Goal: Task Accomplishment & Management: Use online tool/utility

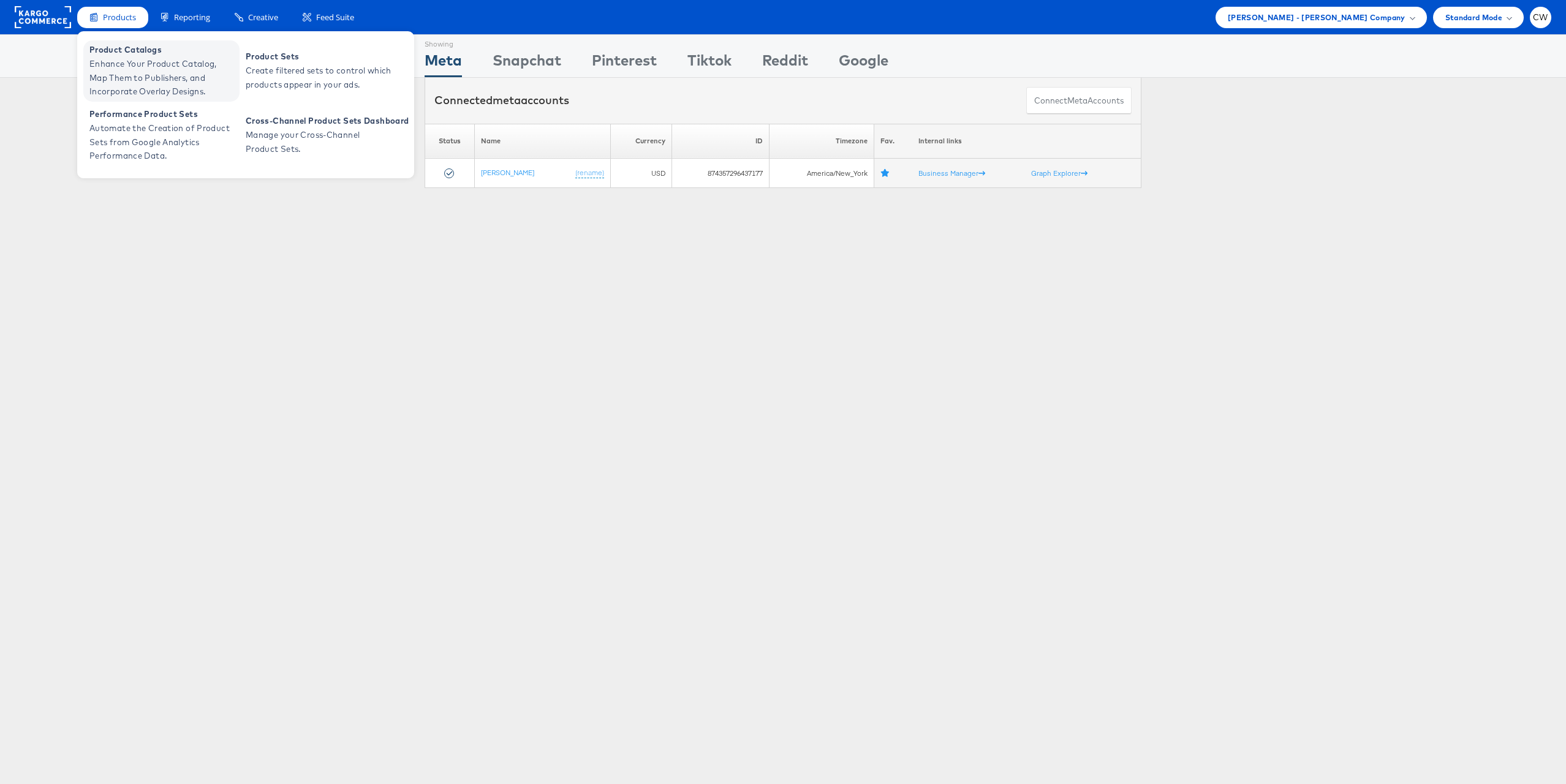
click at [150, 80] on span "Enhance Your Product Catalog, Map Them to Publishers, and Incorporate Overlay D…" at bounding box center [162, 77] width 147 height 42
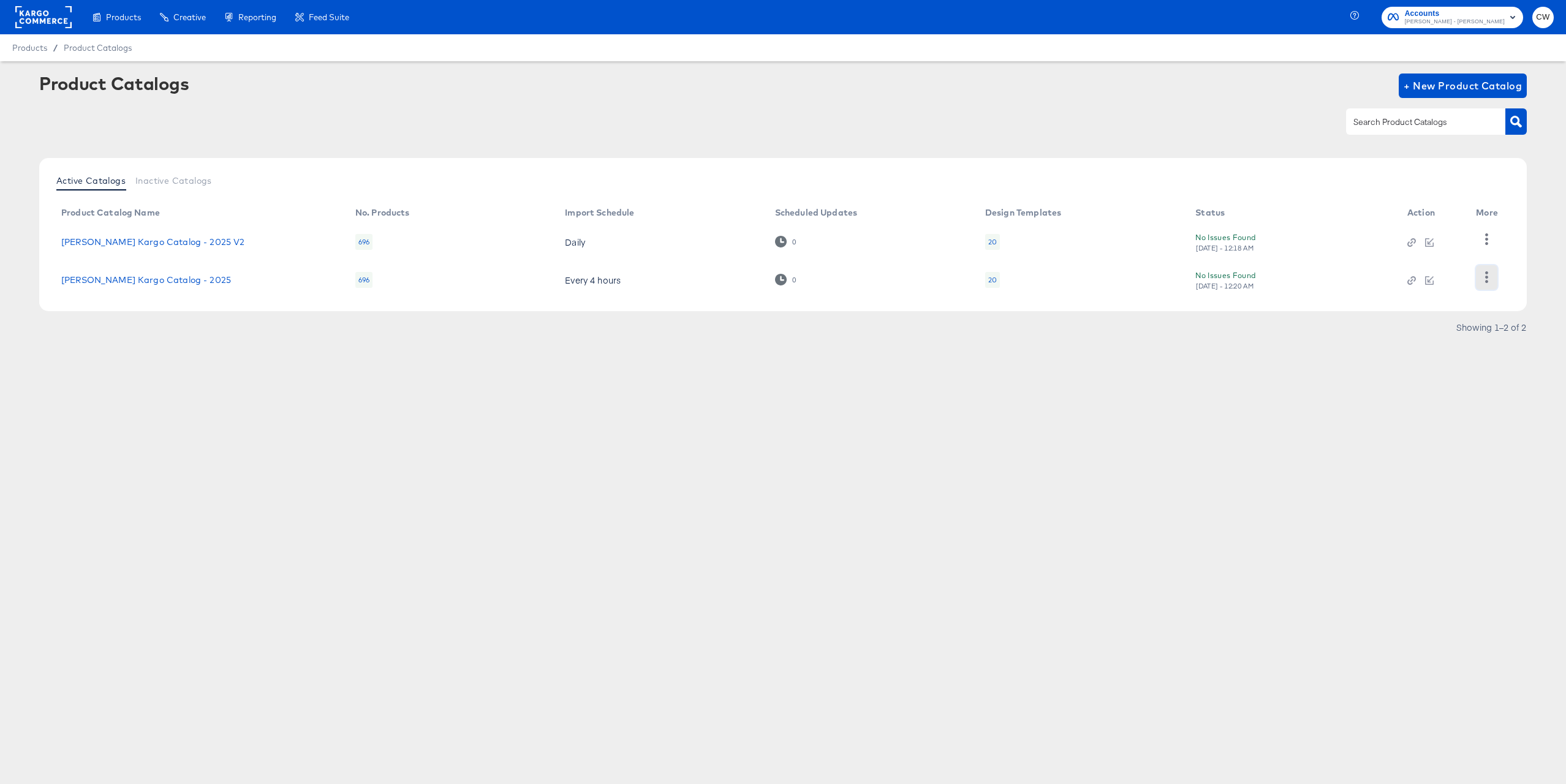
click at [1477, 279] on button "button" at bounding box center [1486, 277] width 21 height 24
click at [1442, 239] on div "HUD Checks (Internal)" at bounding box center [1436, 239] width 122 height 20
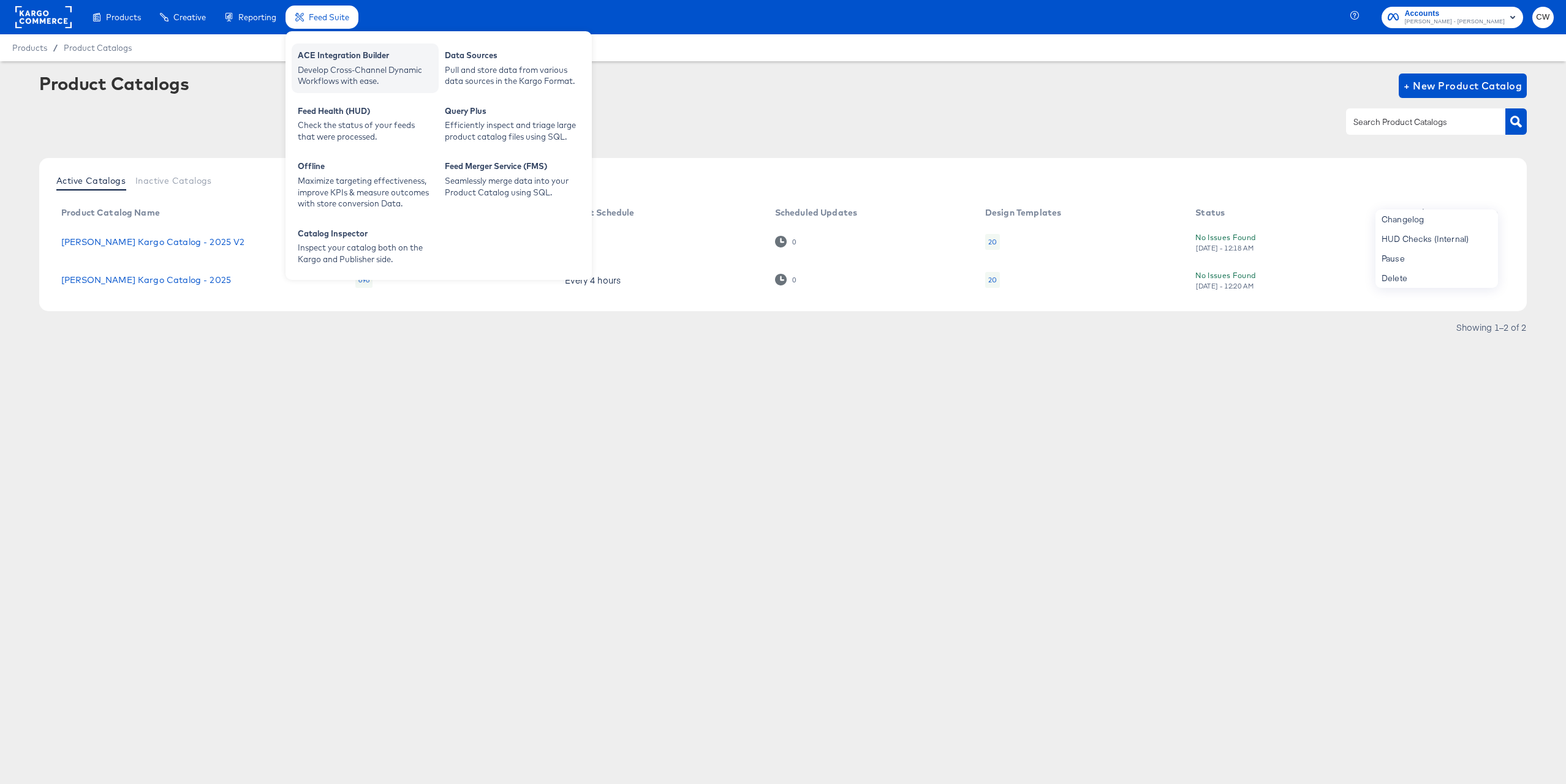
click at [353, 62] on div "ACE Integration Builder" at bounding box center [365, 57] width 135 height 15
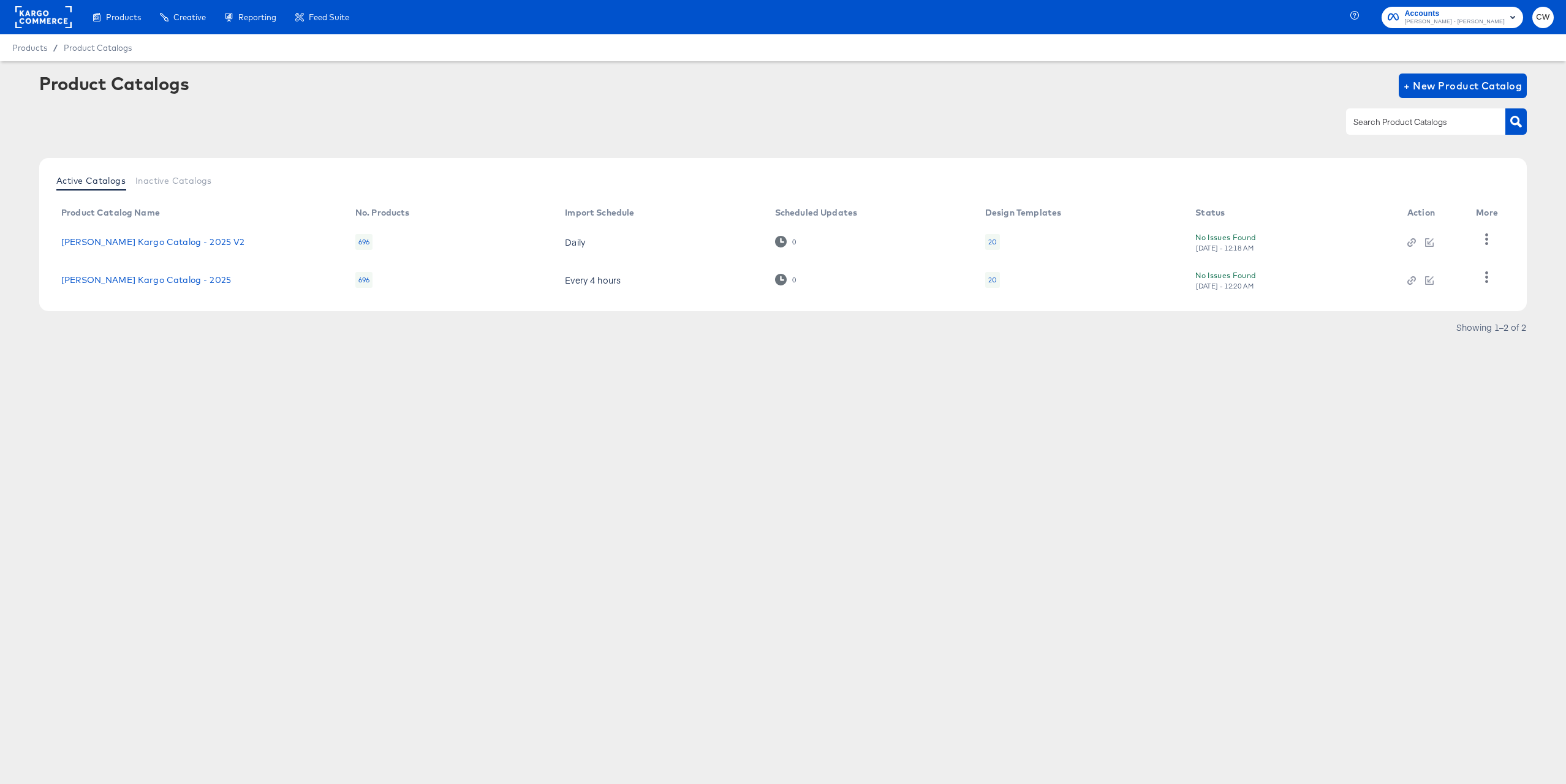
click at [699, 295] on td "Every 4 hours" at bounding box center [660, 280] width 209 height 38
click at [184, 186] on button "Inactive Catalogs" at bounding box center [173, 180] width 86 height 20
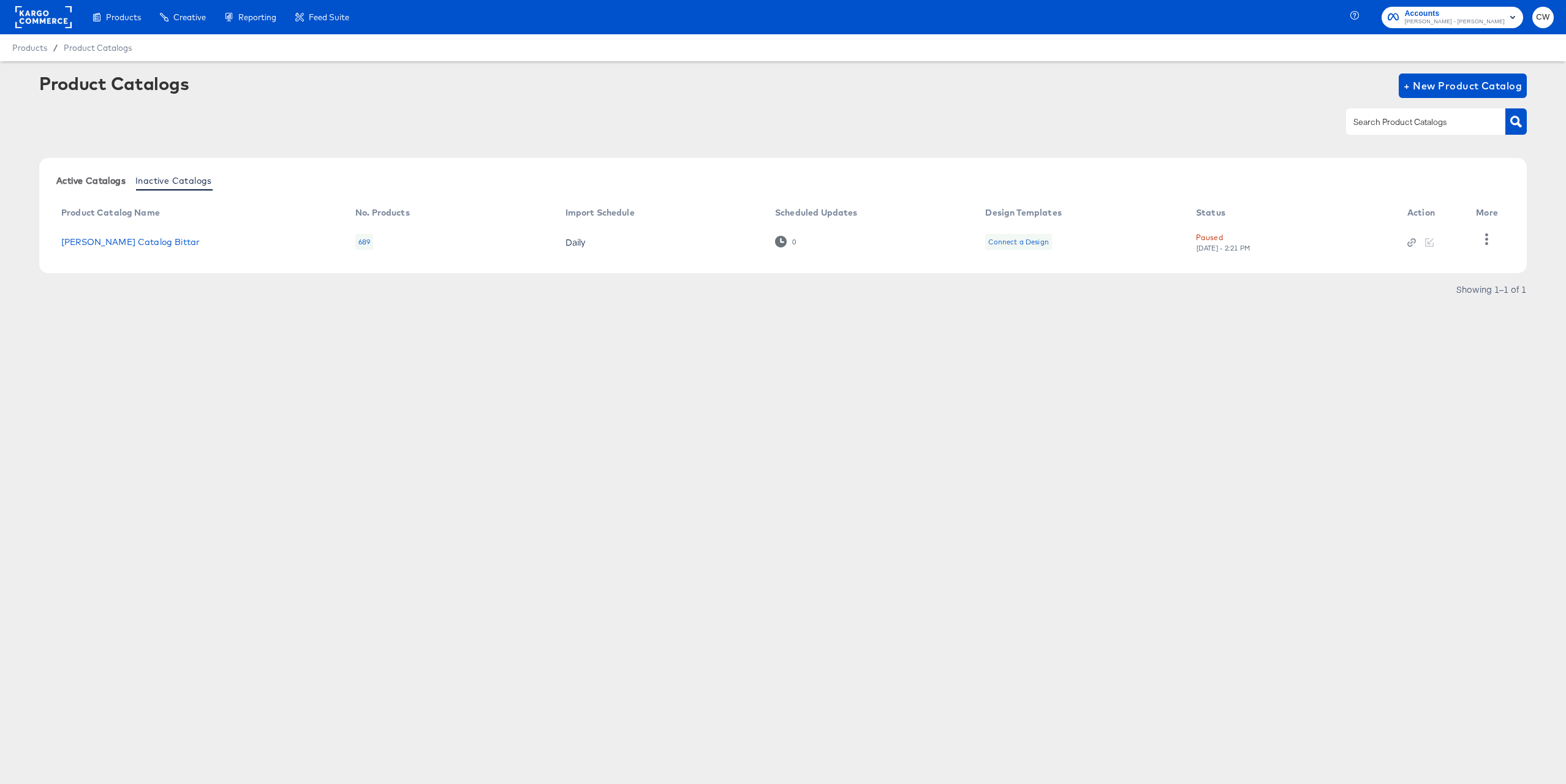
click at [94, 182] on span "Active Catalogs" at bounding box center [91, 180] width 69 height 10
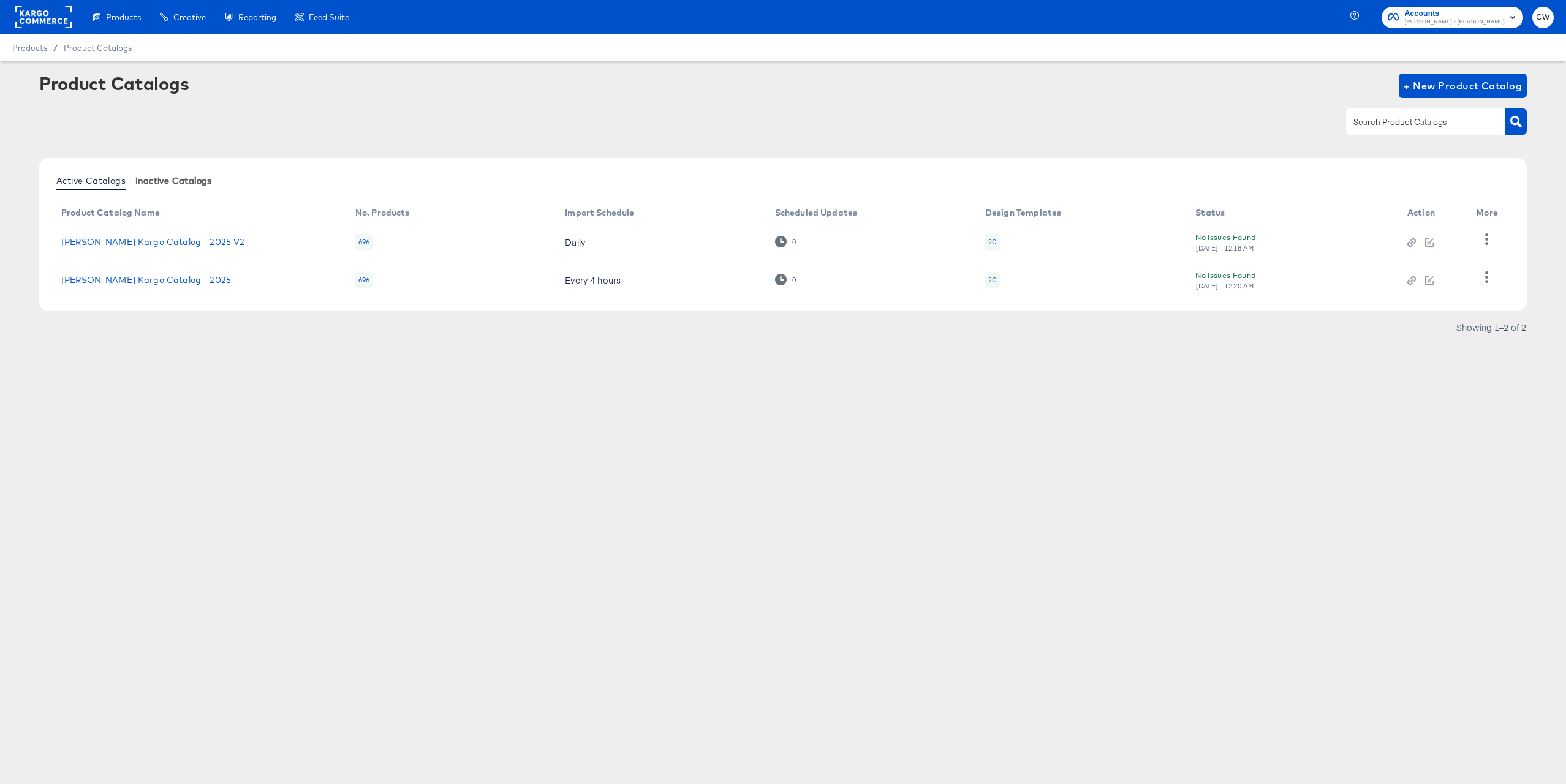
click at [166, 179] on span "Inactive Catalogs" at bounding box center [174, 180] width 77 height 10
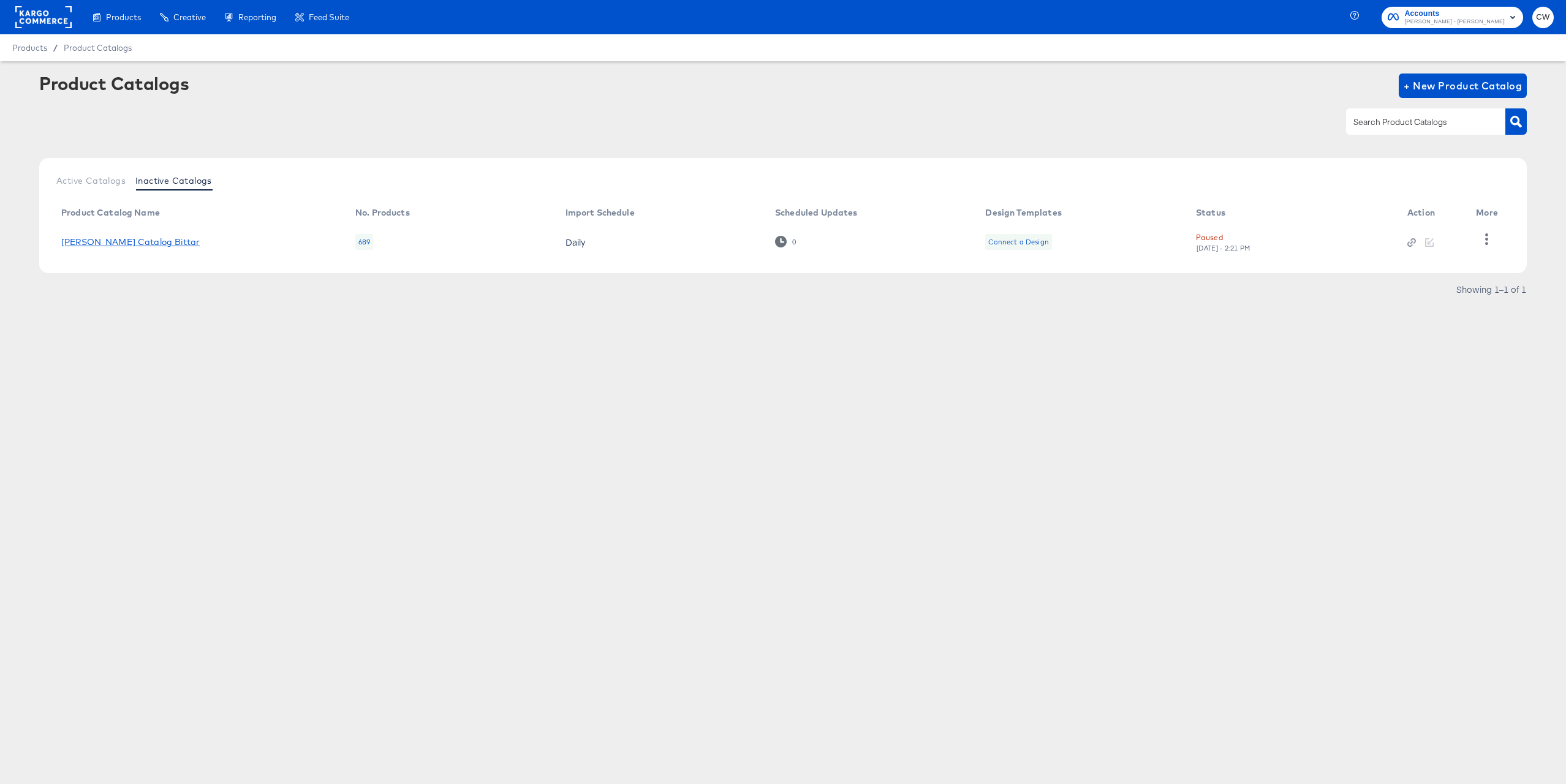
click at [137, 239] on link "Alexis Meta Catalog Bittar" at bounding box center [130, 242] width 139 height 10
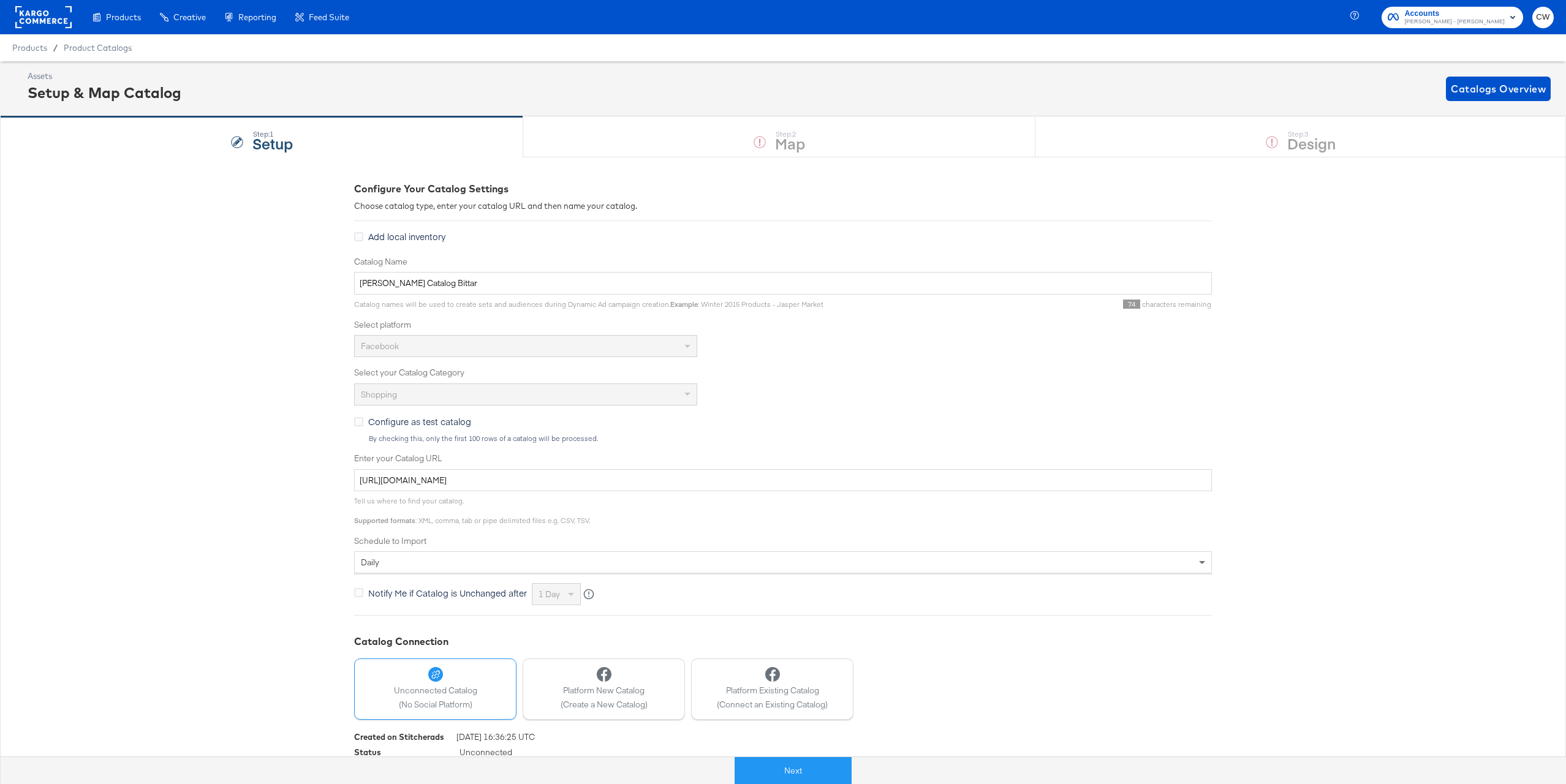
scroll to position [38, 0]
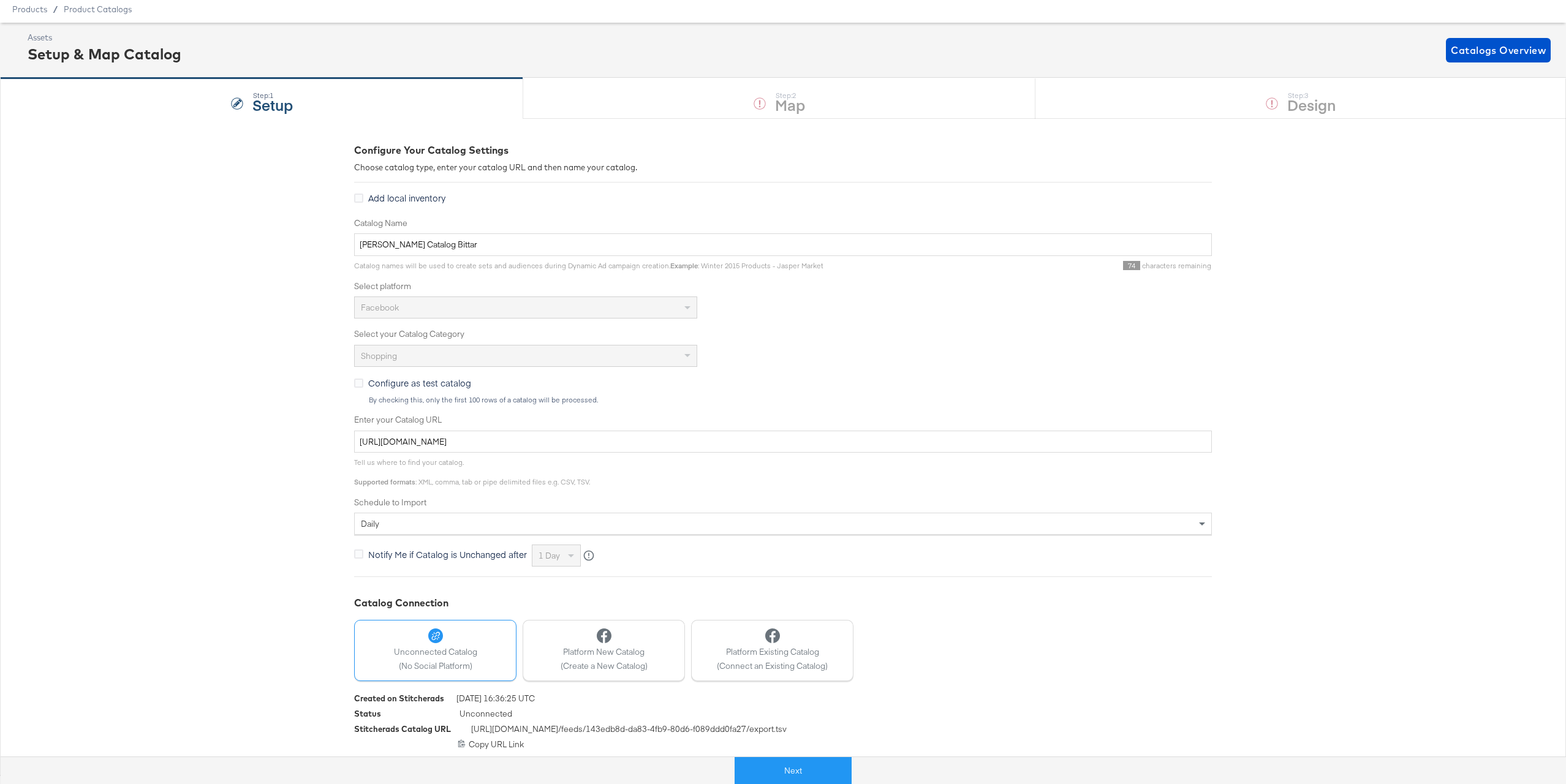
click at [551, 729] on span "https://feeds.stitcherads.com /feeds/ 143edb8d-da83-4fb9-80d6-f089ddd0fa27 /exp…" at bounding box center [629, 730] width 316 height 15
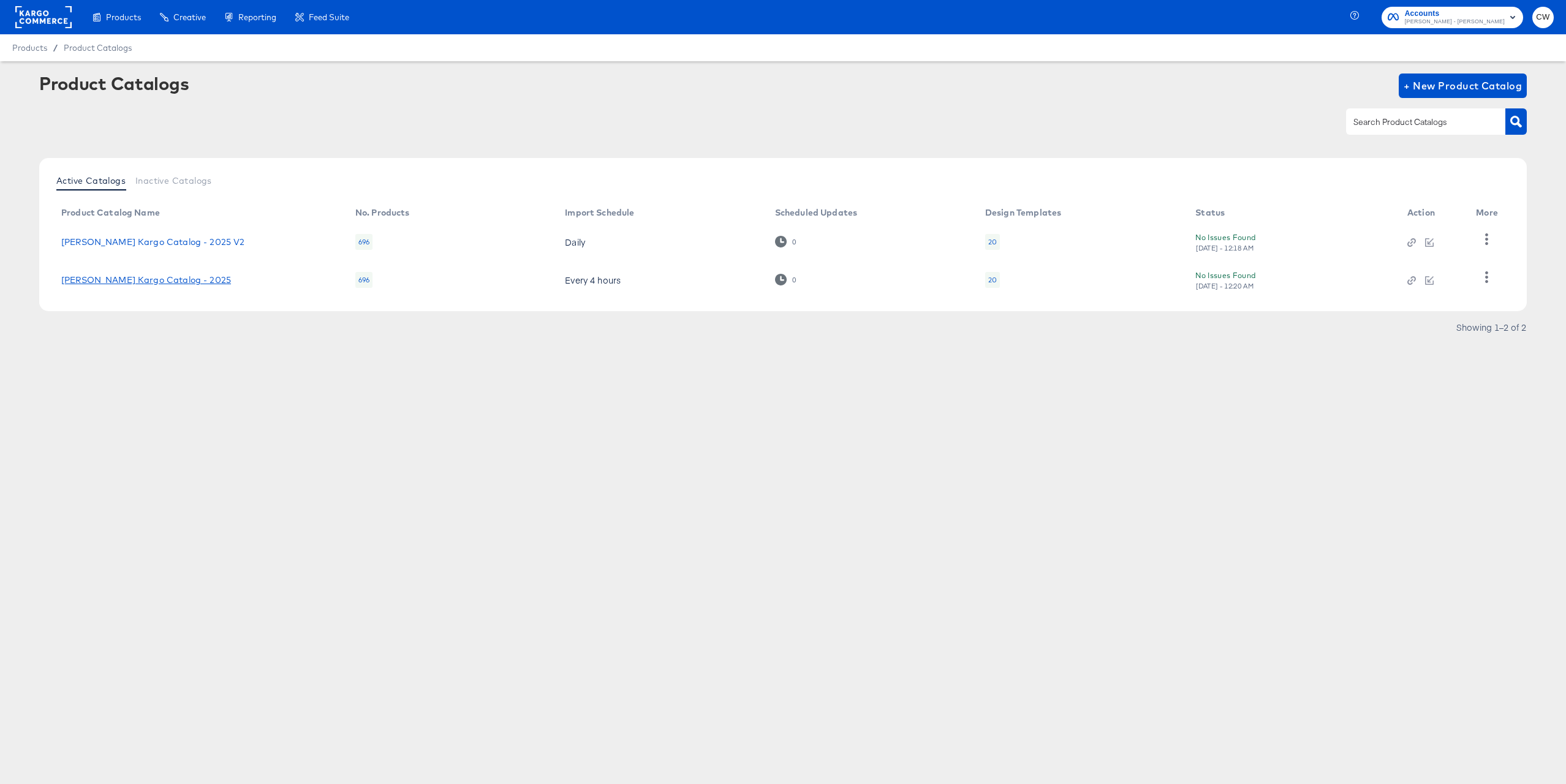
click at [198, 284] on link "[PERSON_NAME] Kargo Catalog - 2025" at bounding box center [146, 279] width 170 height 10
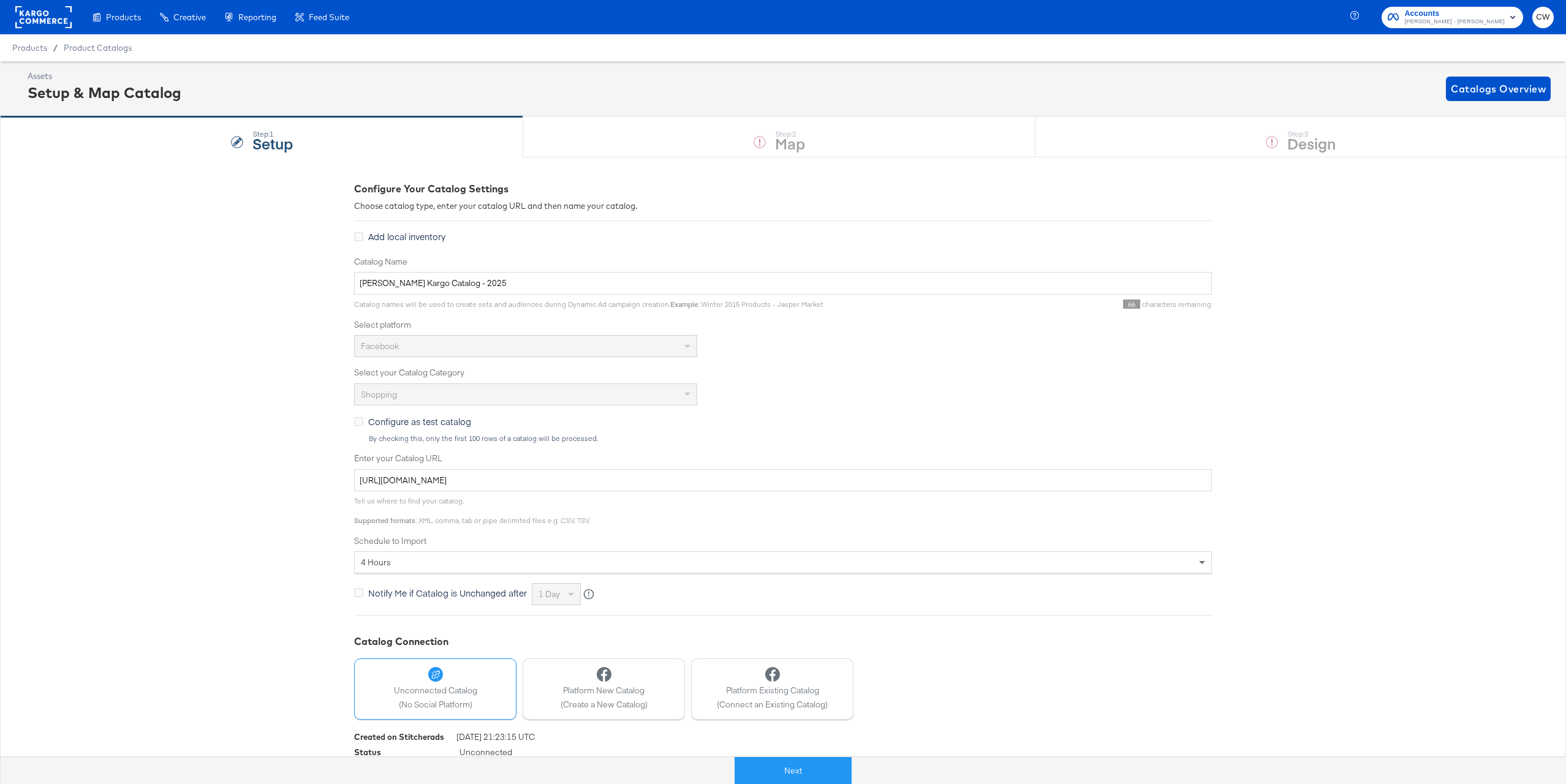
scroll to position [38, 0]
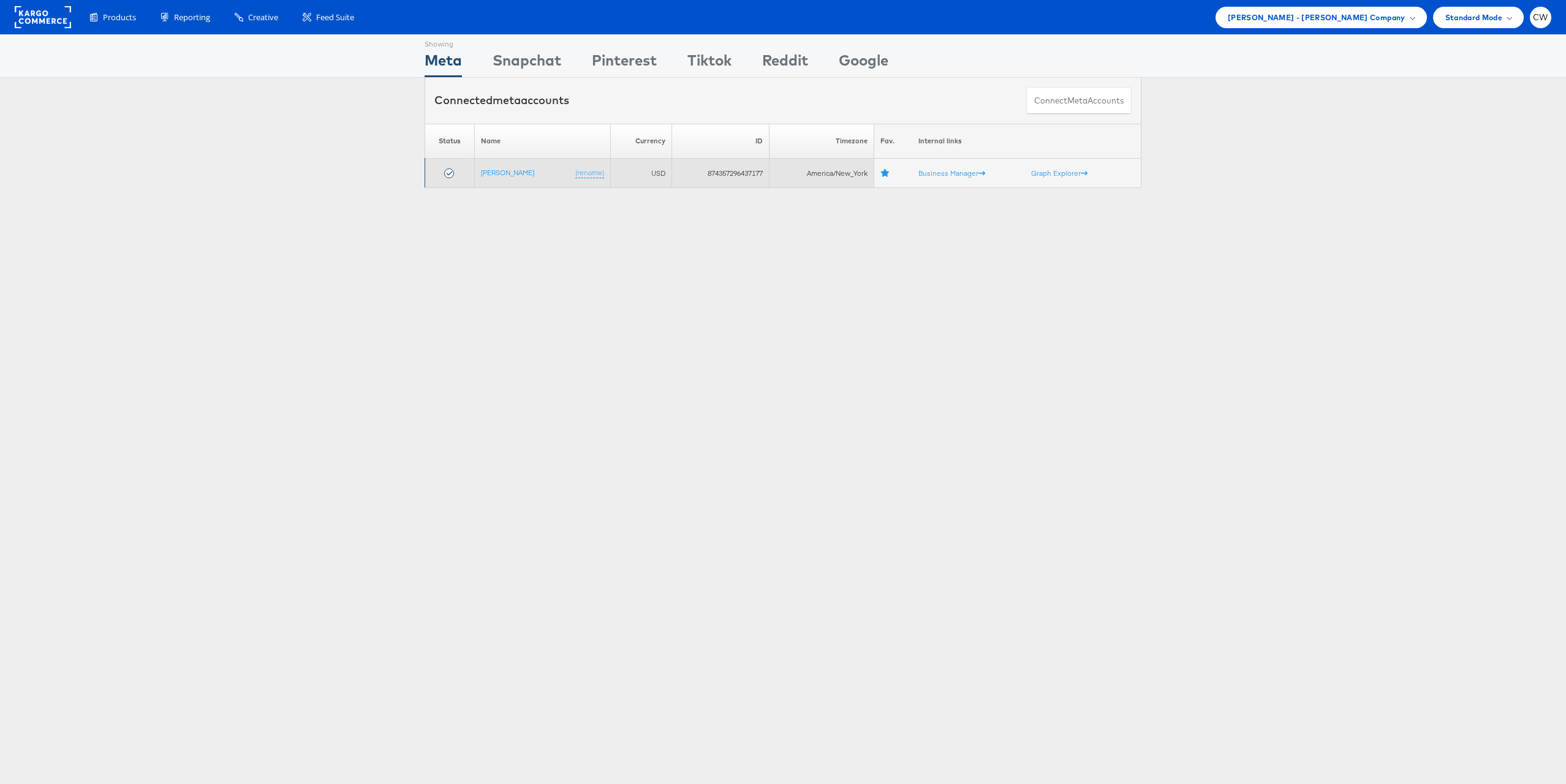
click at [498, 166] on td "Alexis Bittar (rename)" at bounding box center [543, 173] width 136 height 29
click at [498, 172] on link "[PERSON_NAME]" at bounding box center [507, 172] width 53 height 9
click at [504, 172] on link "[PERSON_NAME]" at bounding box center [507, 172] width 53 height 9
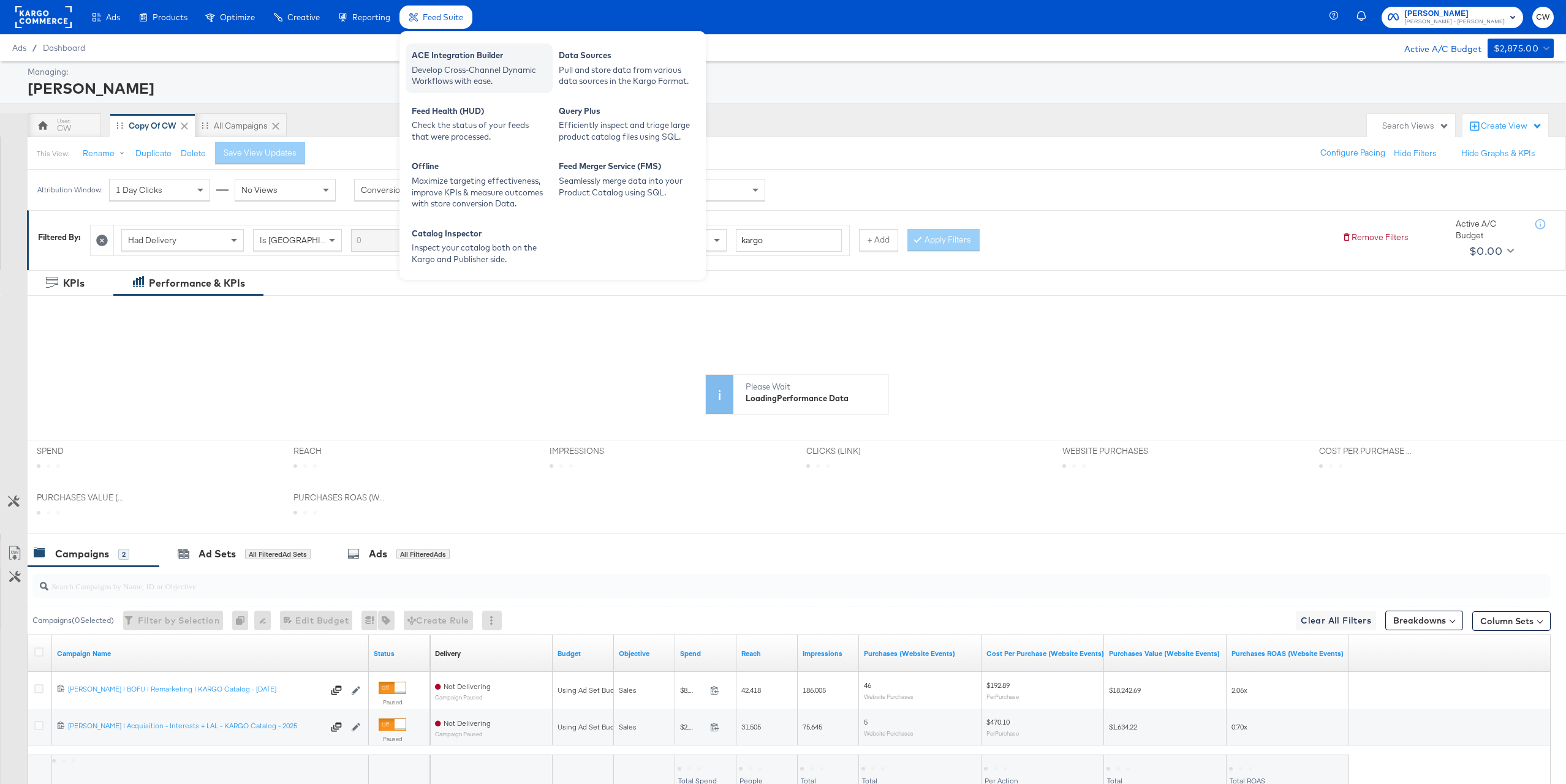
click at [496, 83] on div "Develop Cross-Channel Dynamic Workflows with ease." at bounding box center [478, 75] width 135 height 23
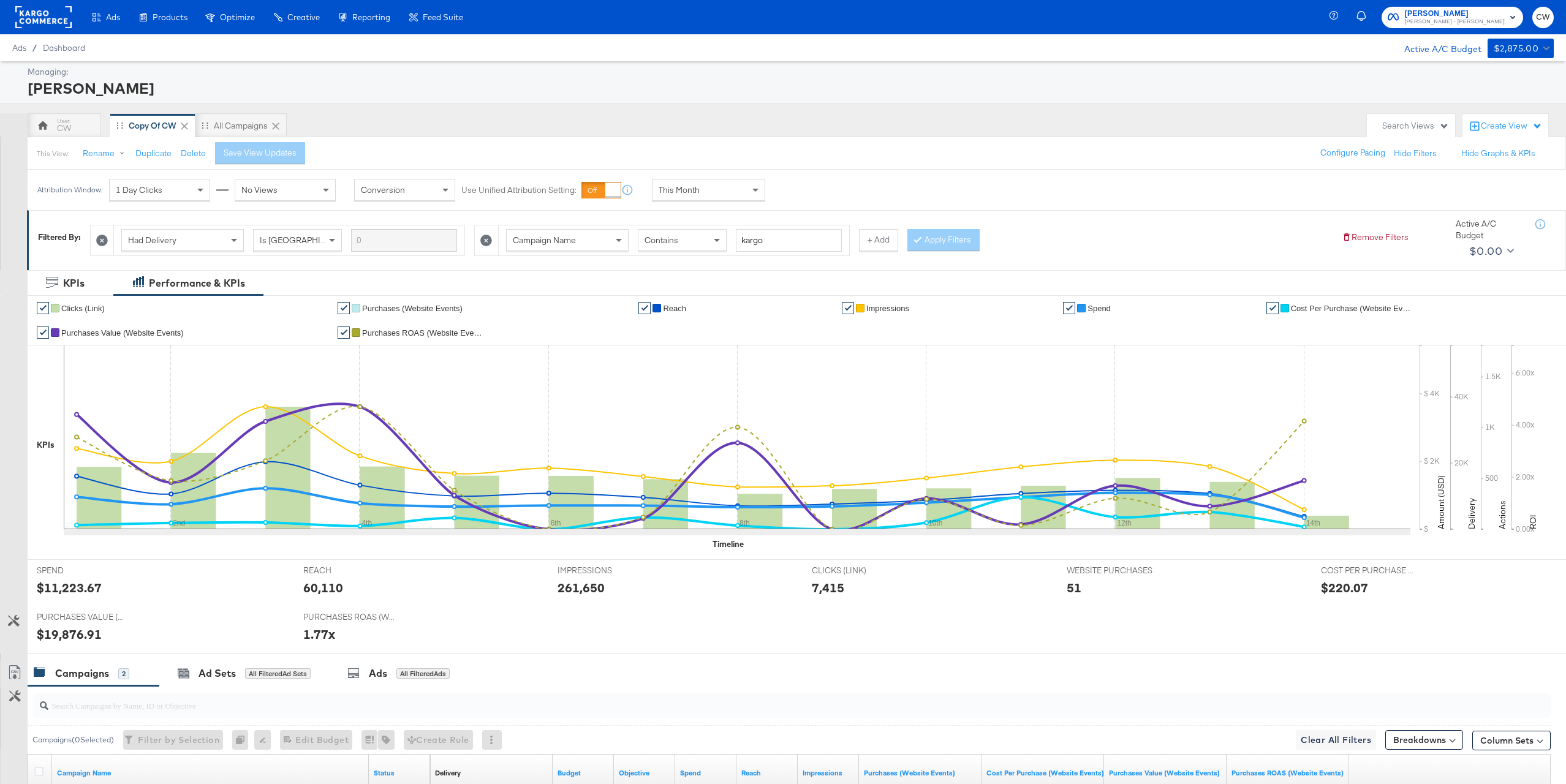
click at [31, 7] on rect at bounding box center [44, 17] width 56 height 22
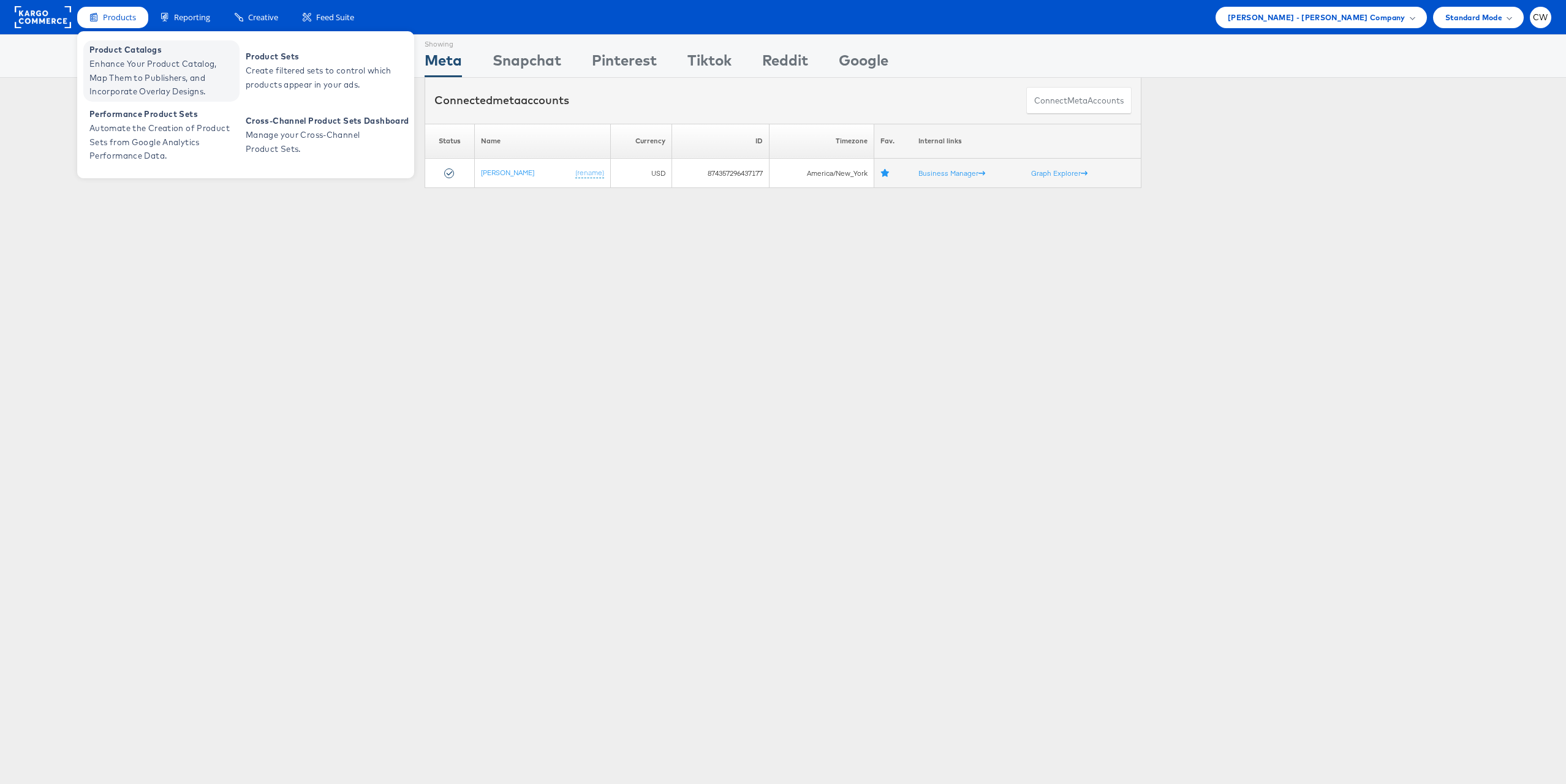
click at [147, 66] on span "Enhance Your Product Catalog, Map Them to Publishers, and Incorporate Overlay D…" at bounding box center [162, 77] width 147 height 42
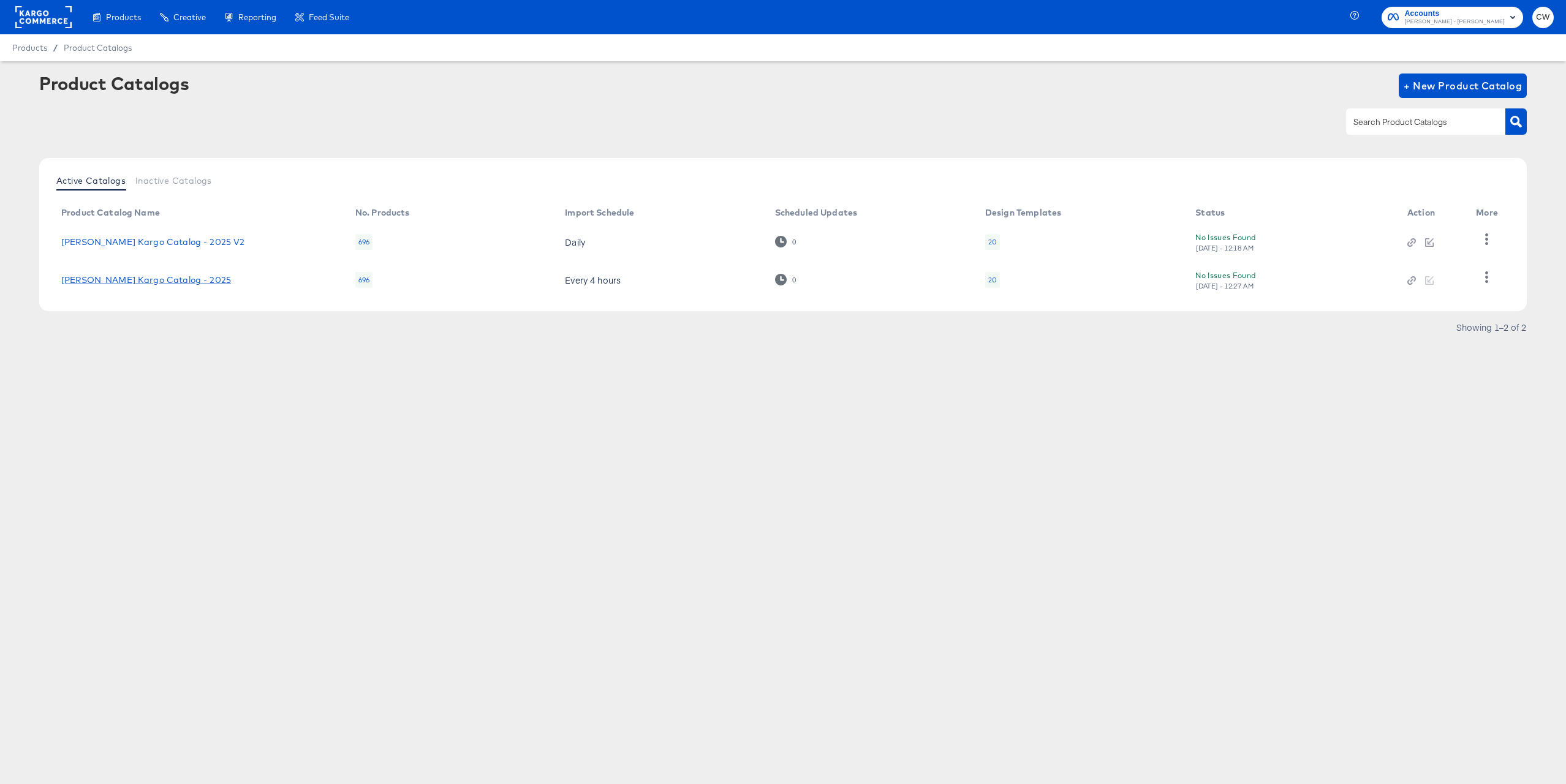
click at [189, 281] on link "[PERSON_NAME] Kargo Catalog - 2025" at bounding box center [146, 279] width 170 height 10
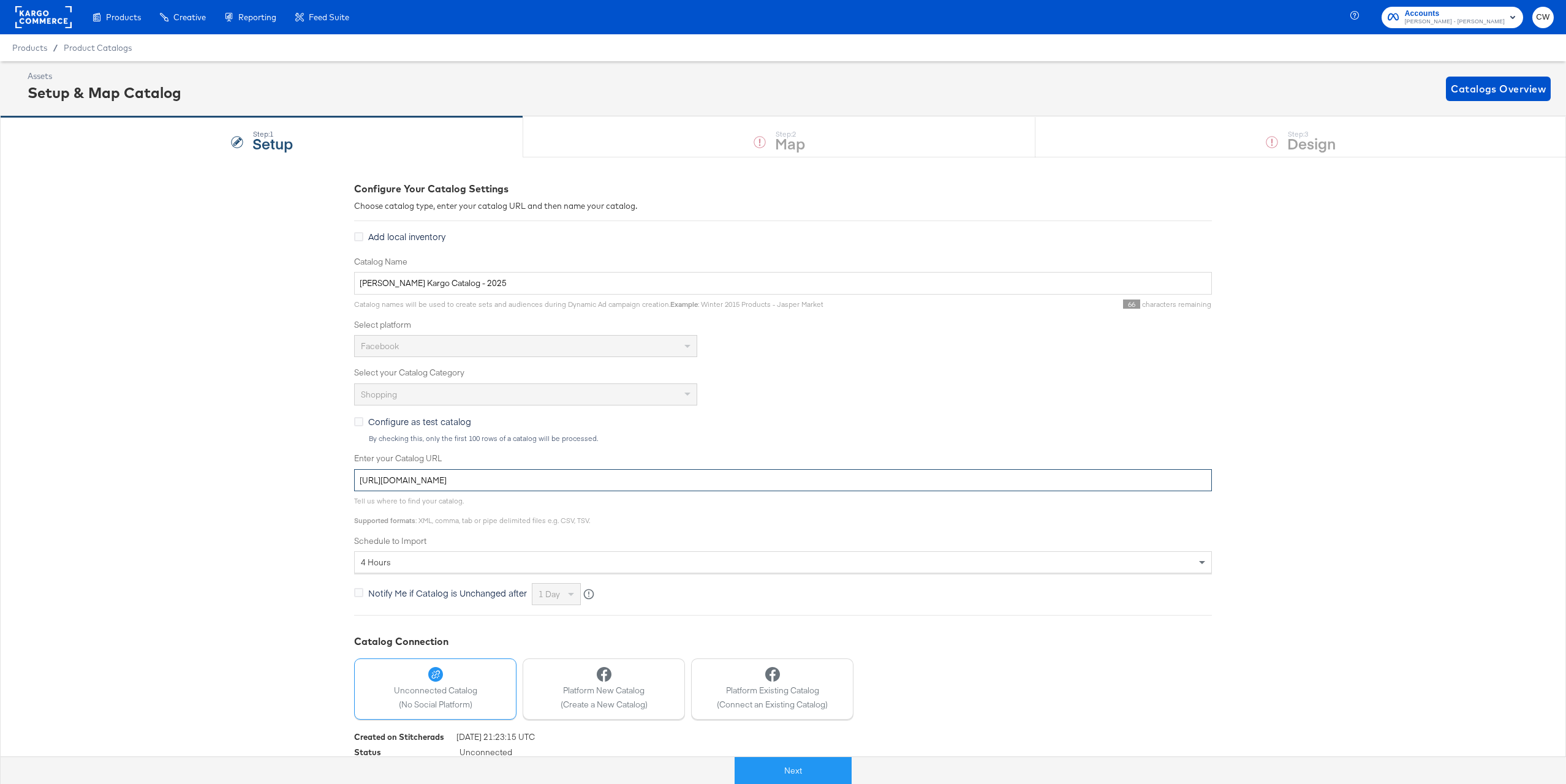
click at [625, 472] on input "[URL][DOMAIN_NAME]" at bounding box center [782, 480] width 857 height 23
click at [625, 480] on input "[URL][DOMAIN_NAME]" at bounding box center [782, 480] width 857 height 23
click at [625, 480] on input "https://ace.stitcherads.com/exports/962/universal/none/export.tsv.gz" at bounding box center [782, 480] width 857 height 23
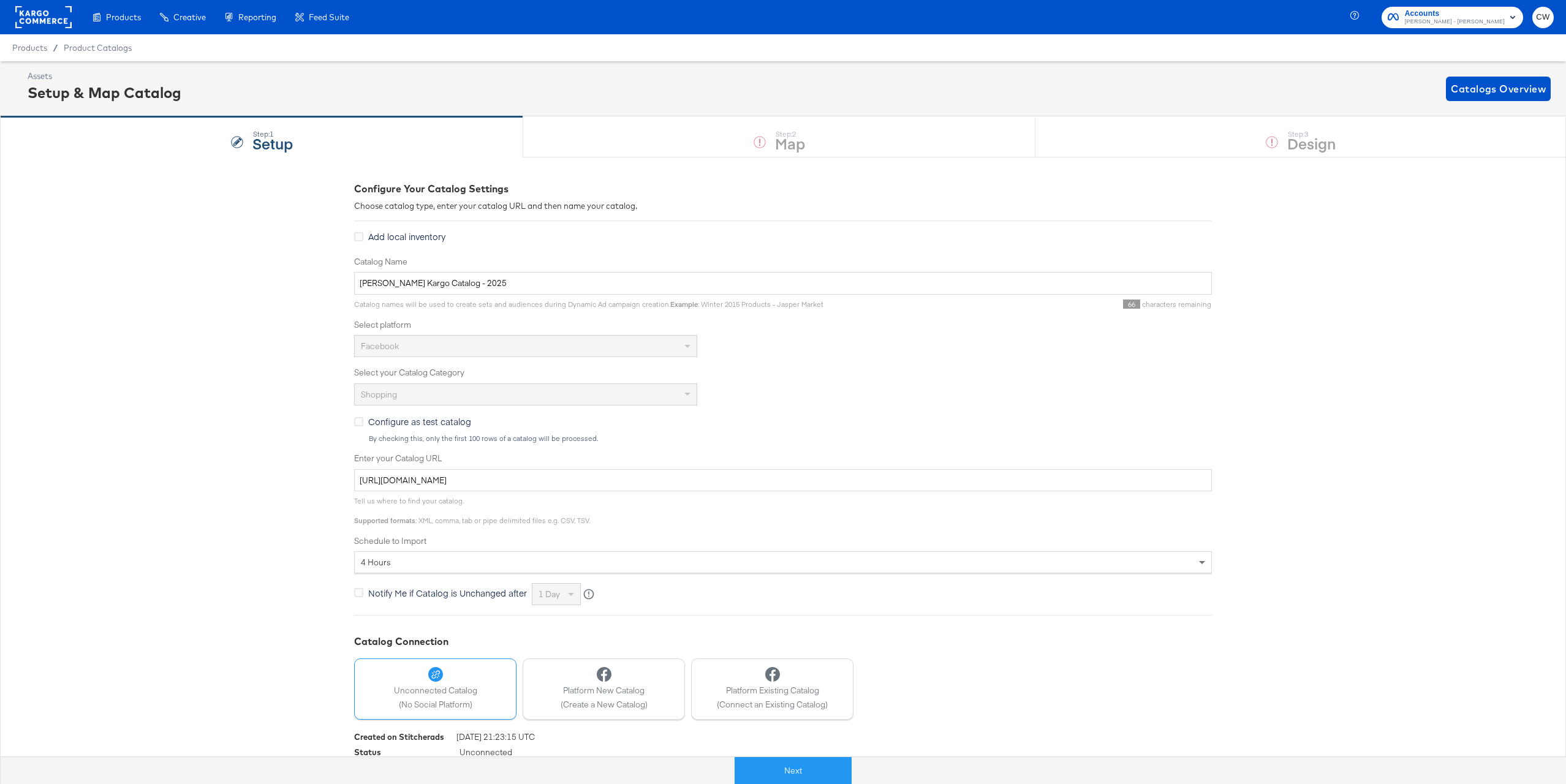
click at [41, 16] on rect at bounding box center [44, 17] width 56 height 22
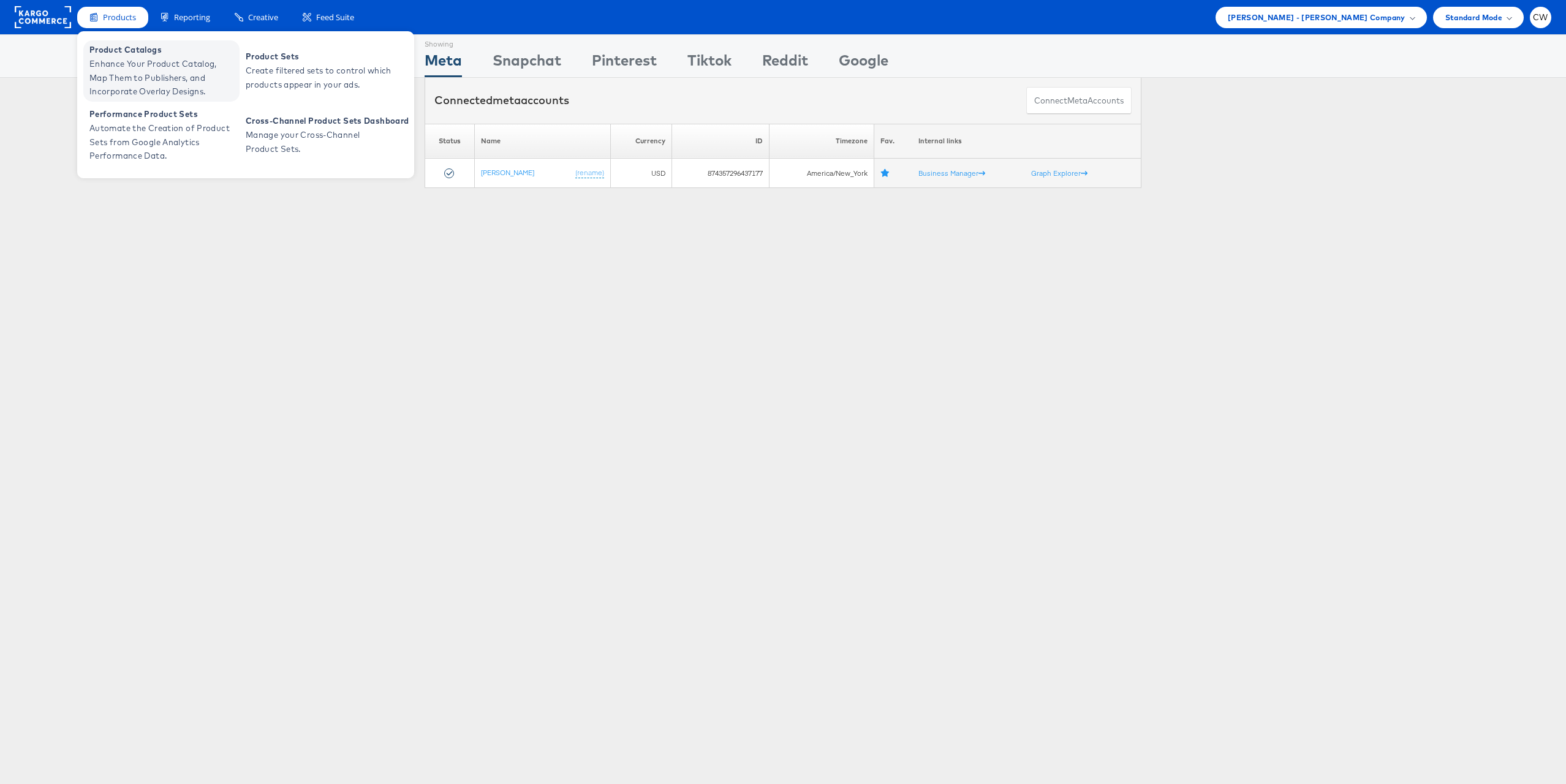
click at [135, 60] on span "Enhance Your Product Catalog, Map Them to Publishers, and Incorporate Overlay D…" at bounding box center [162, 77] width 147 height 42
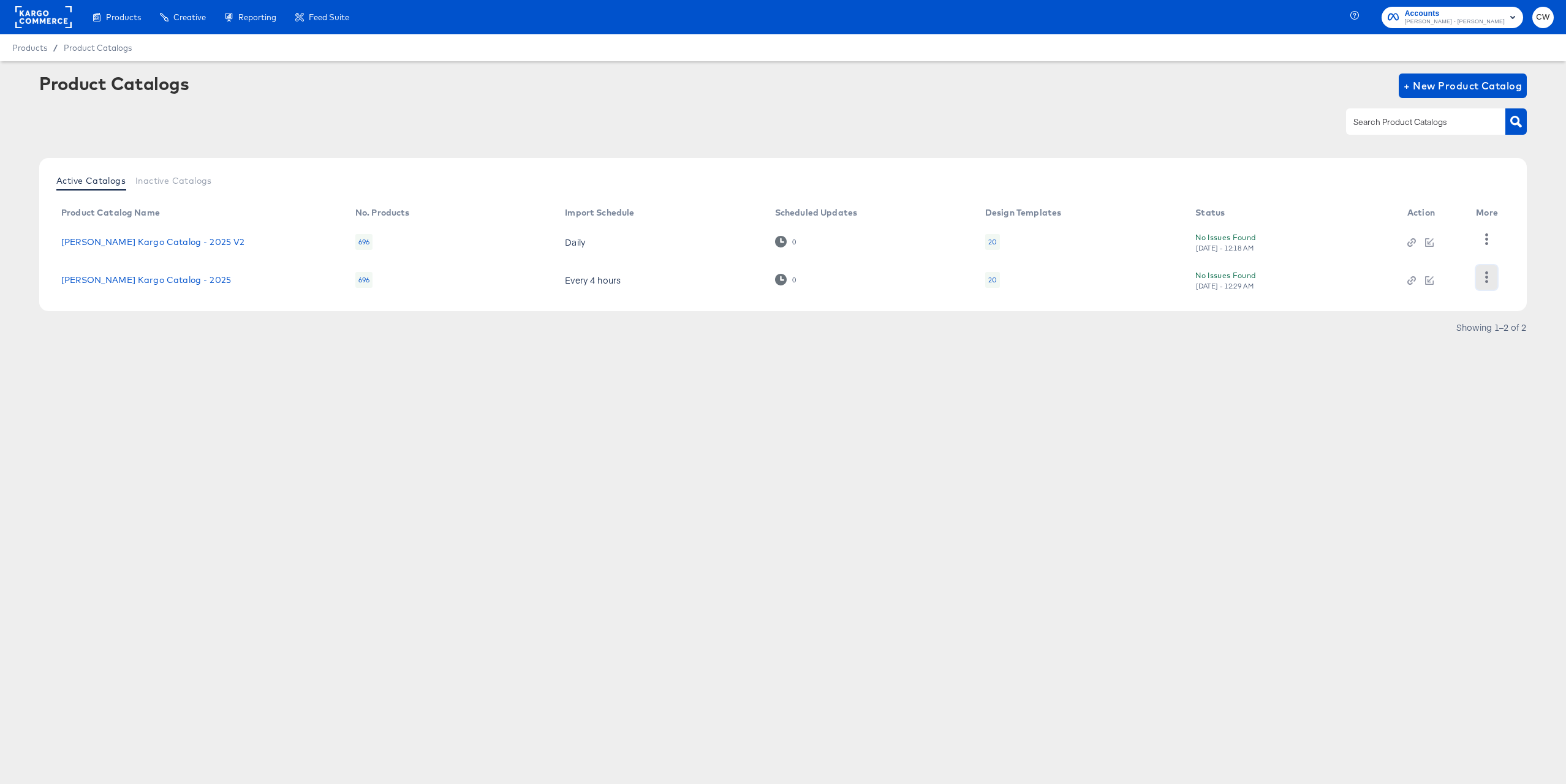
click at [1483, 287] on button "button" at bounding box center [1486, 277] width 21 height 24
click at [1436, 238] on div "HUD Checks (Internal)" at bounding box center [1436, 239] width 122 height 20
click at [136, 283] on link "[PERSON_NAME] Kargo Catalog - 2025" at bounding box center [146, 279] width 170 height 10
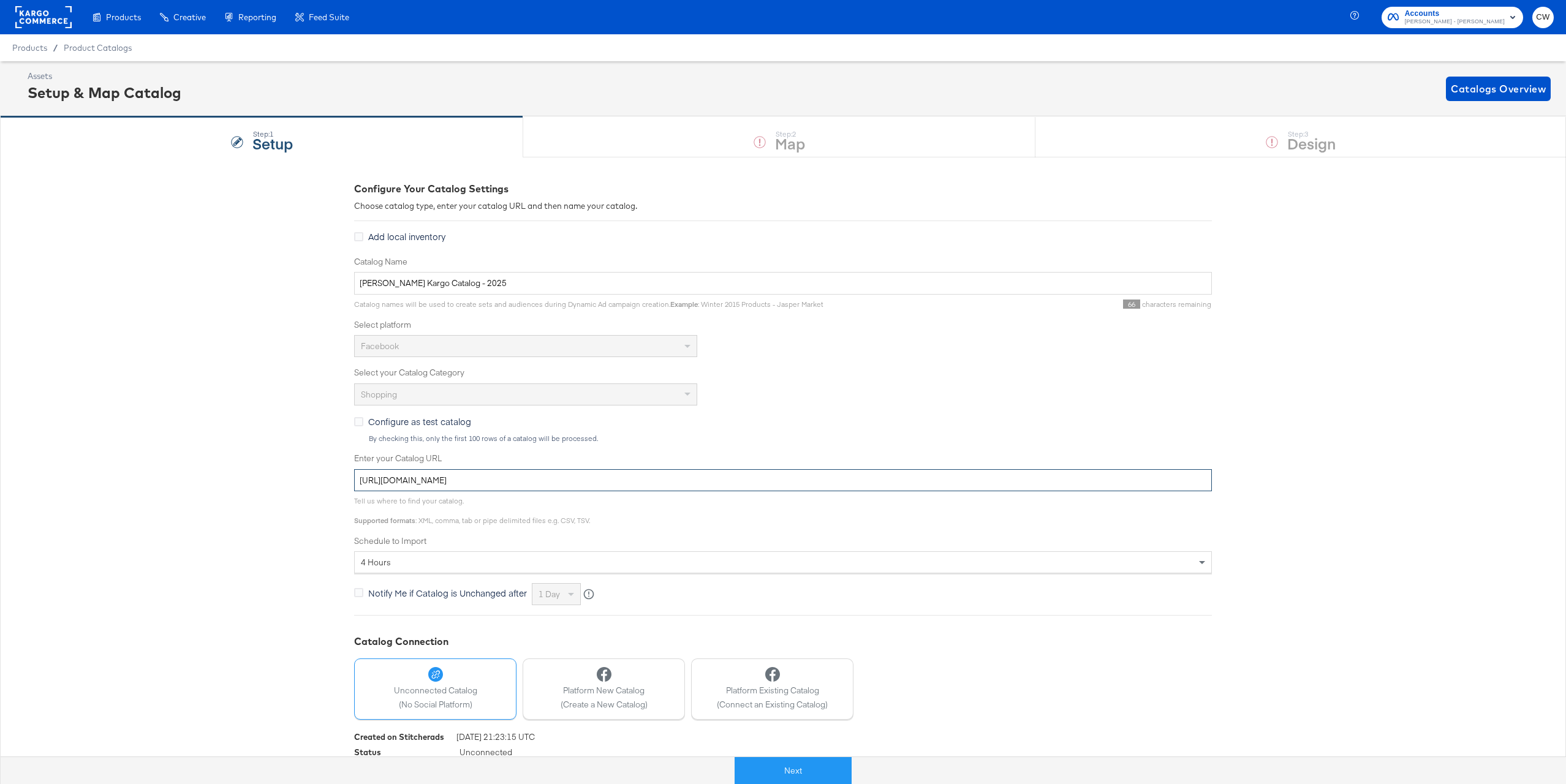
click at [516, 480] on input "[URL][DOMAIN_NAME]" at bounding box center [782, 480] width 857 height 23
